Goal: Find specific page/section: Find specific page/section

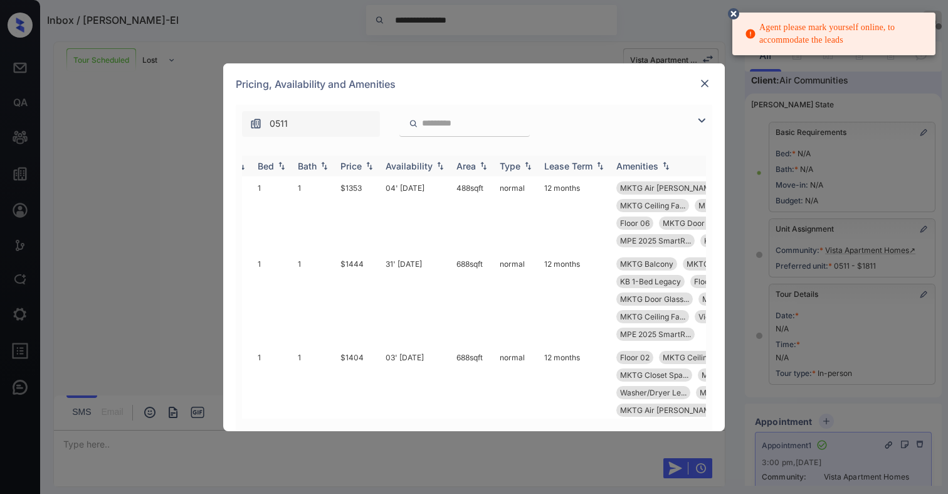
scroll to position [0, 55]
click at [704, 84] on img at bounding box center [705, 83] width 13 height 13
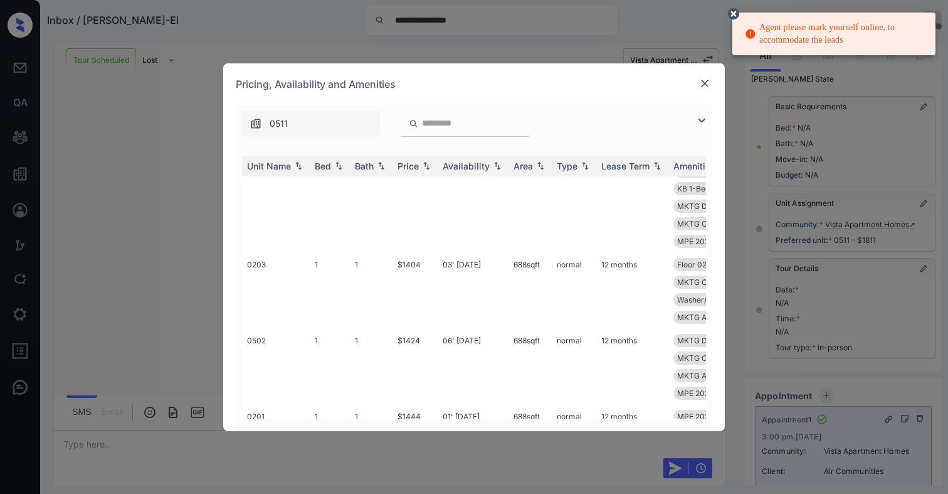
scroll to position [100, 0]
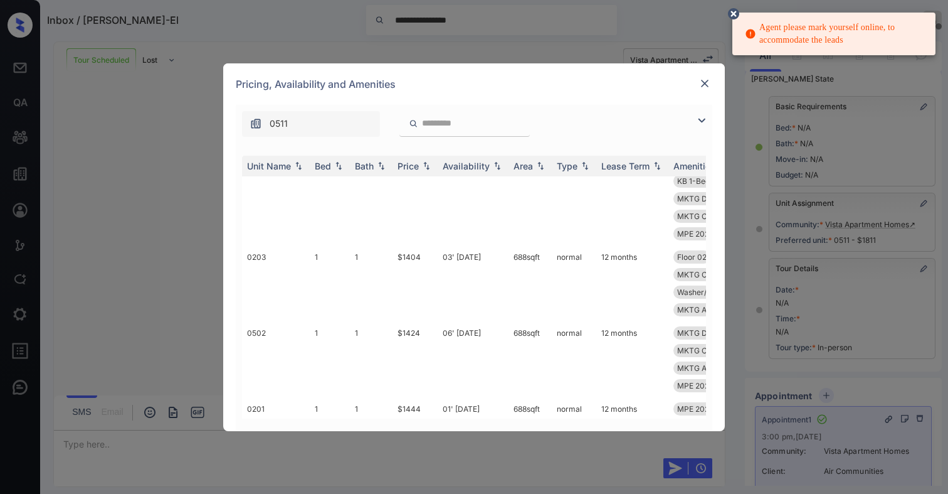
click at [434, 129] on div at bounding box center [465, 124] width 130 height 26
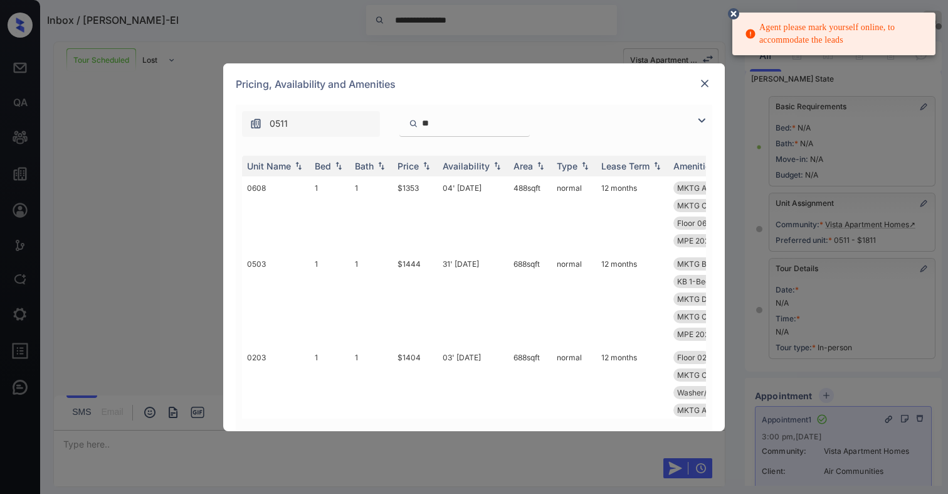
type input "*"
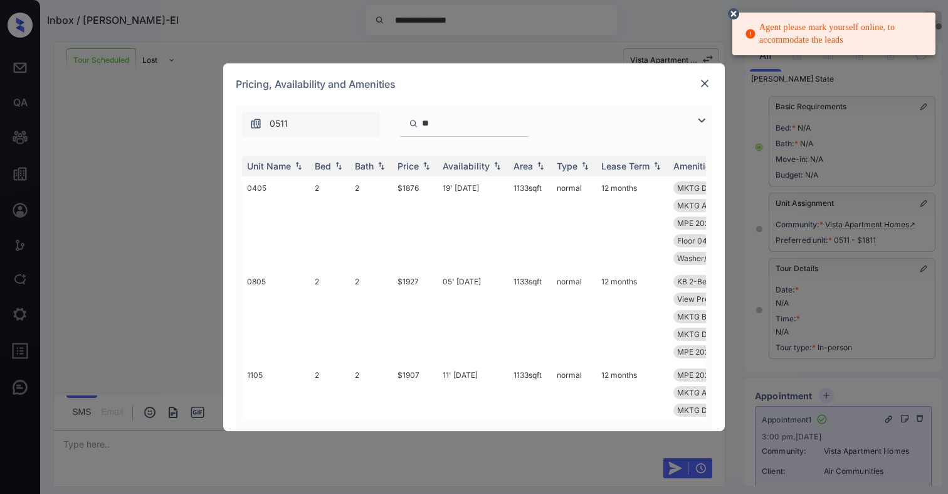
type input "*"
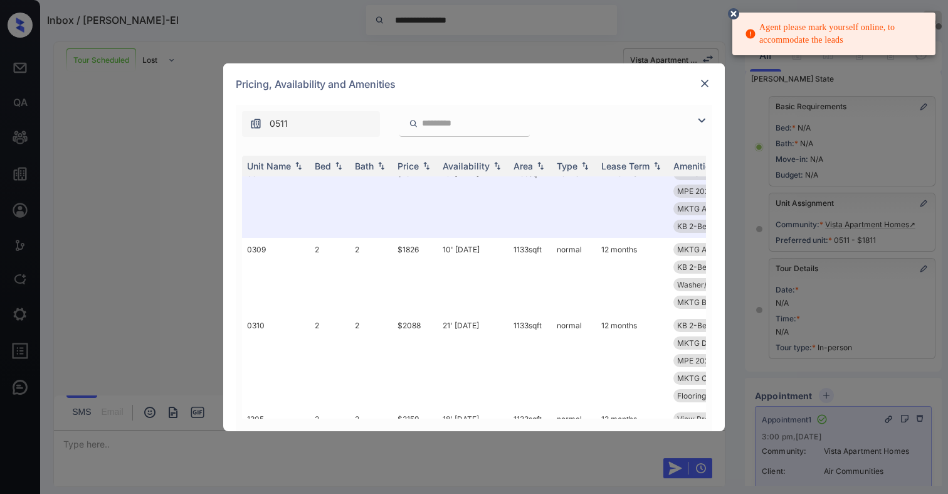
scroll to position [797, 0]
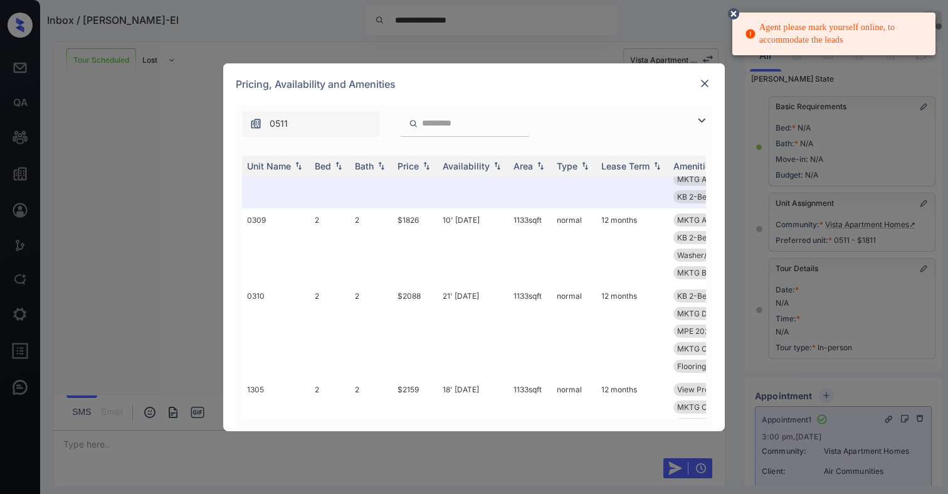
click at [447, 125] on input "search" at bounding box center [472, 123] width 103 height 11
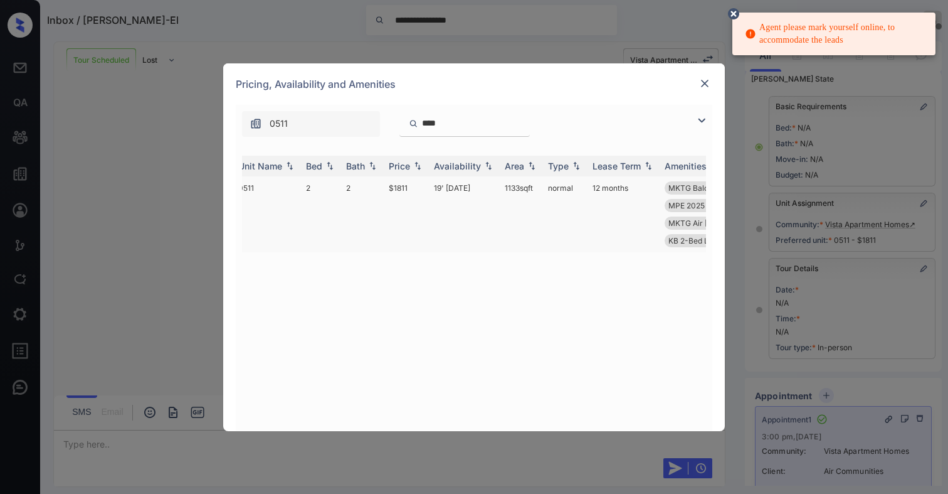
scroll to position [0, 0]
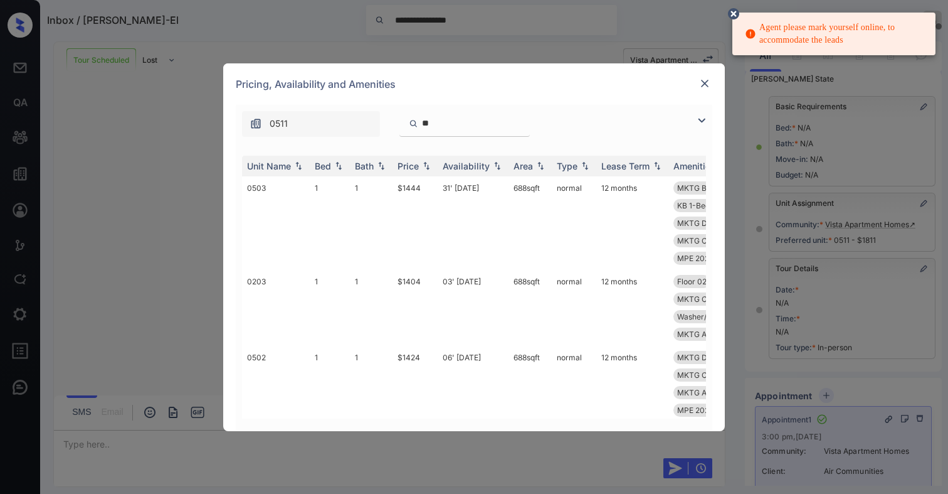
type input "*"
click at [708, 83] on img at bounding box center [705, 83] width 13 height 13
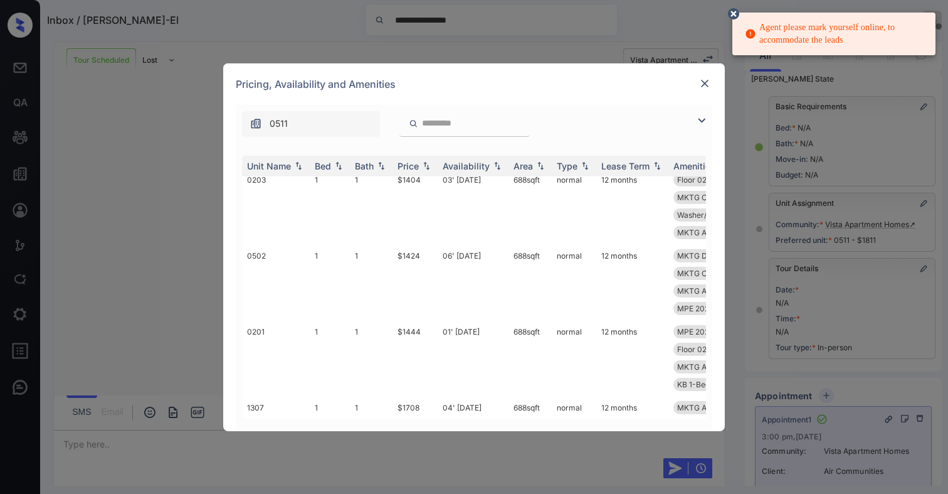
scroll to position [408, 0]
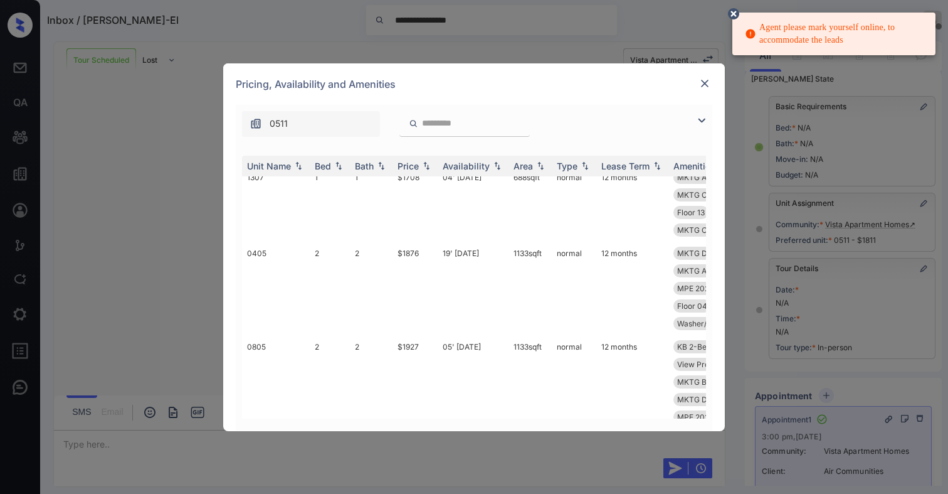
click at [699, 84] on img at bounding box center [705, 83] width 13 height 13
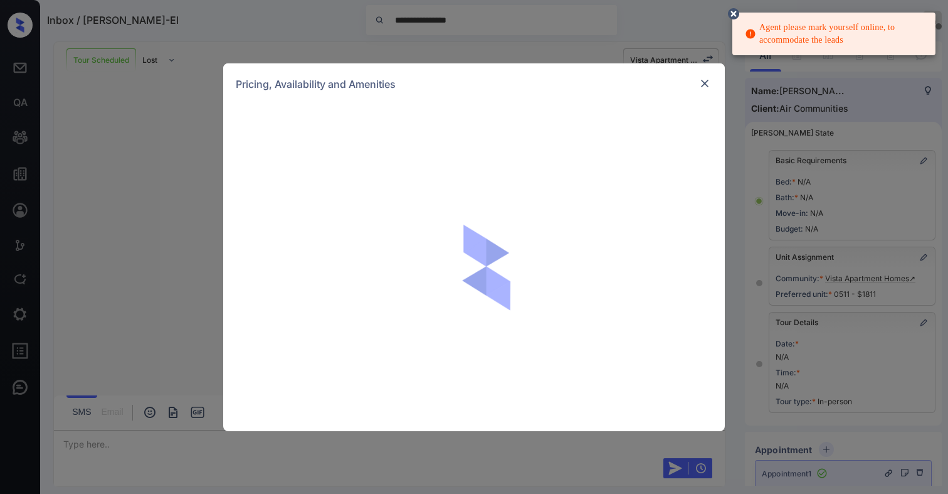
scroll to position [54, 0]
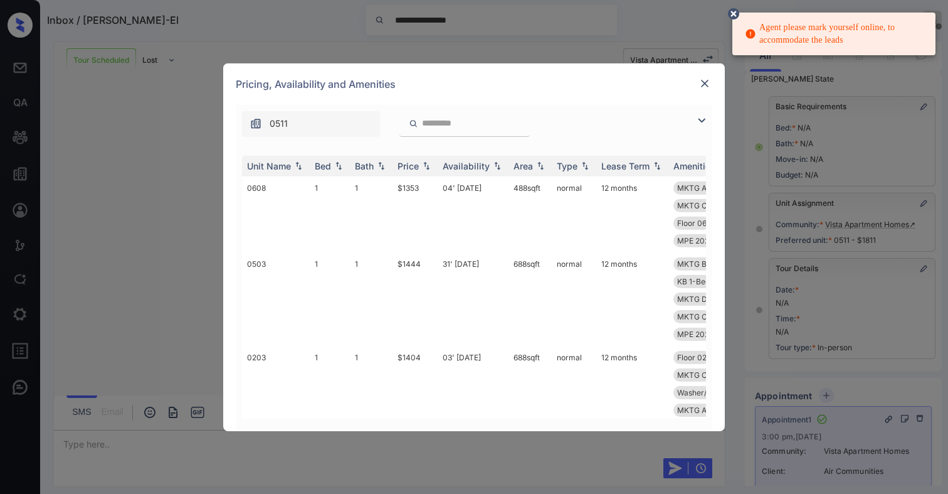
click at [454, 122] on input "search" at bounding box center [472, 123] width 103 height 11
type input "*"
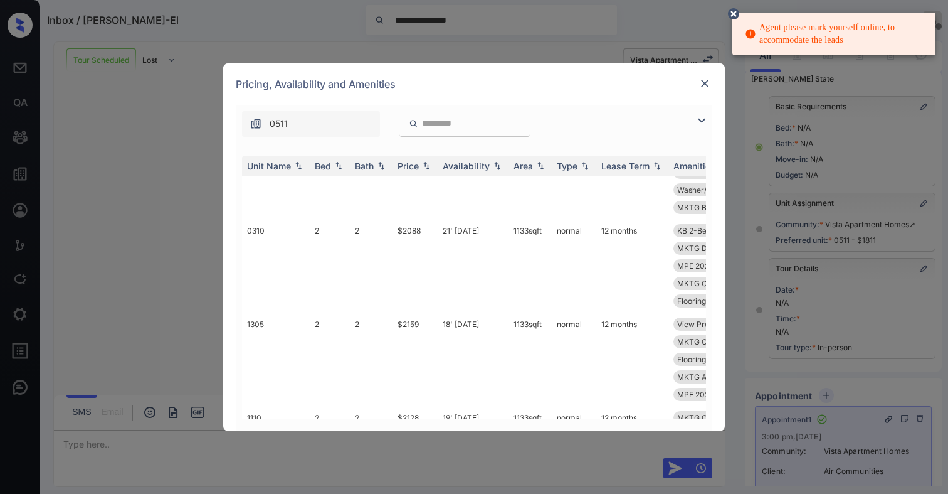
scroll to position [926, 0]
